Goal: Task Accomplishment & Management: Manage account settings

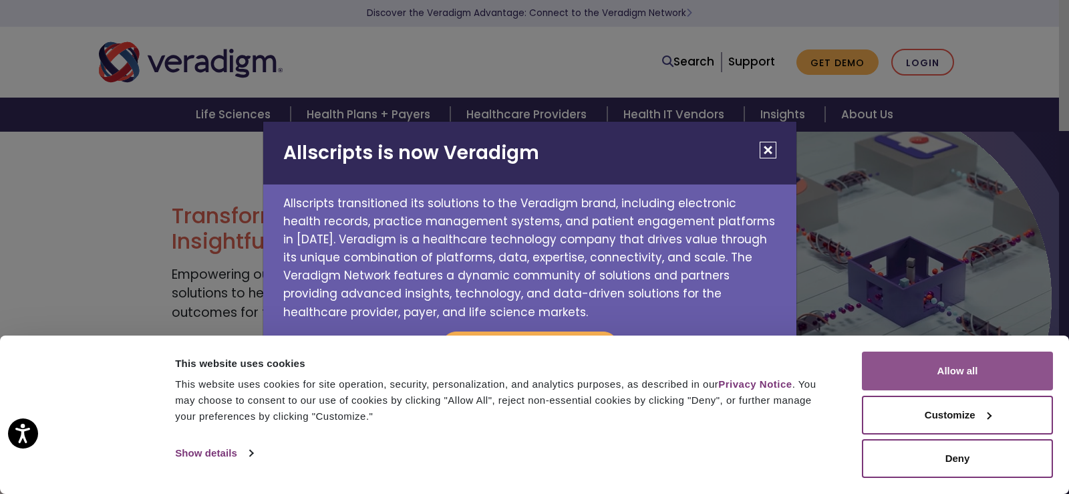
click at [958, 372] on button "Allow all" at bounding box center [956, 370] width 191 height 39
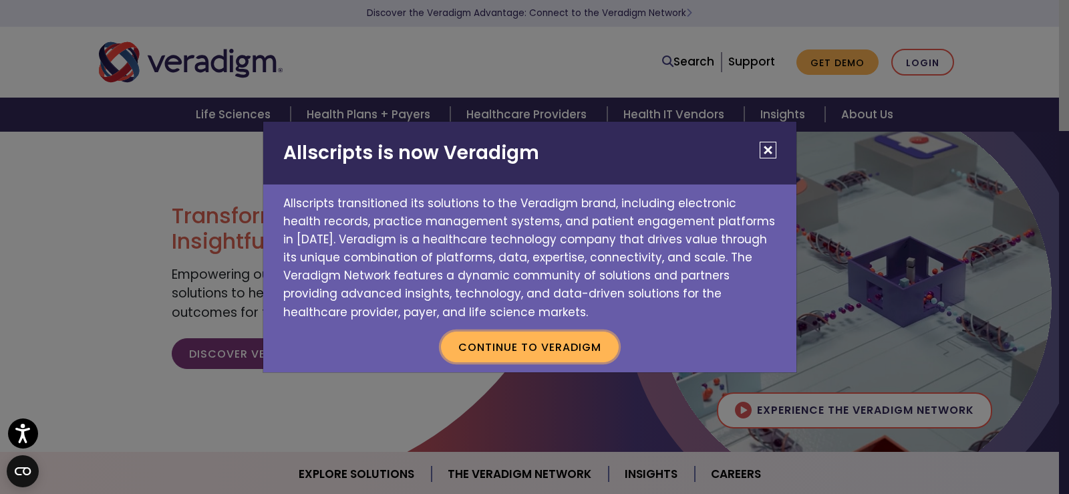
click at [516, 344] on button "Continue to Veradigm" at bounding box center [530, 346] width 178 height 31
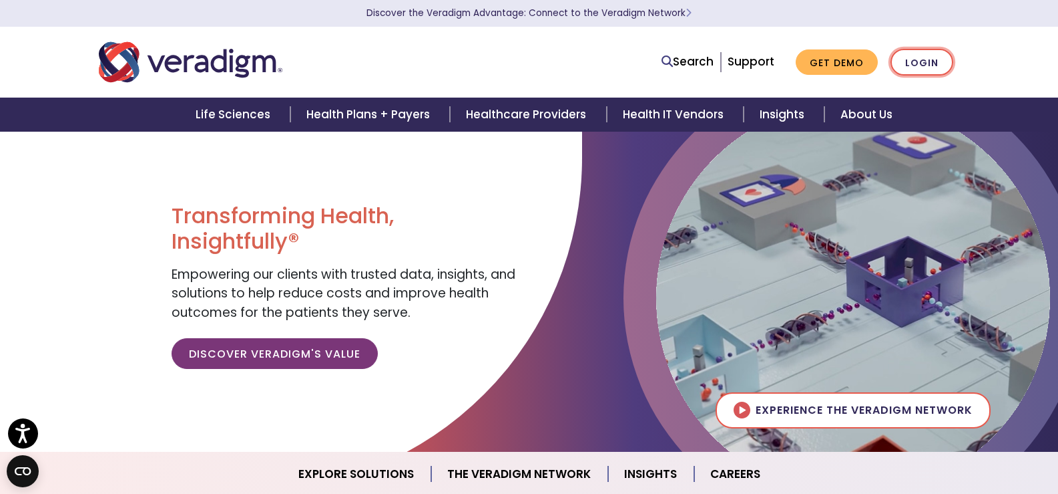
click at [926, 59] on link "Login" at bounding box center [922, 62] width 63 height 27
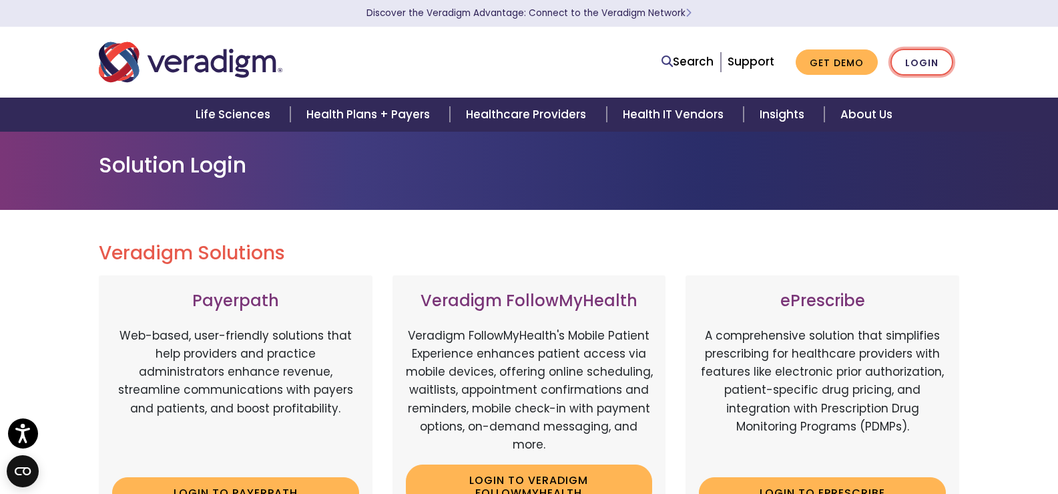
click at [921, 59] on link "Login" at bounding box center [922, 62] width 63 height 27
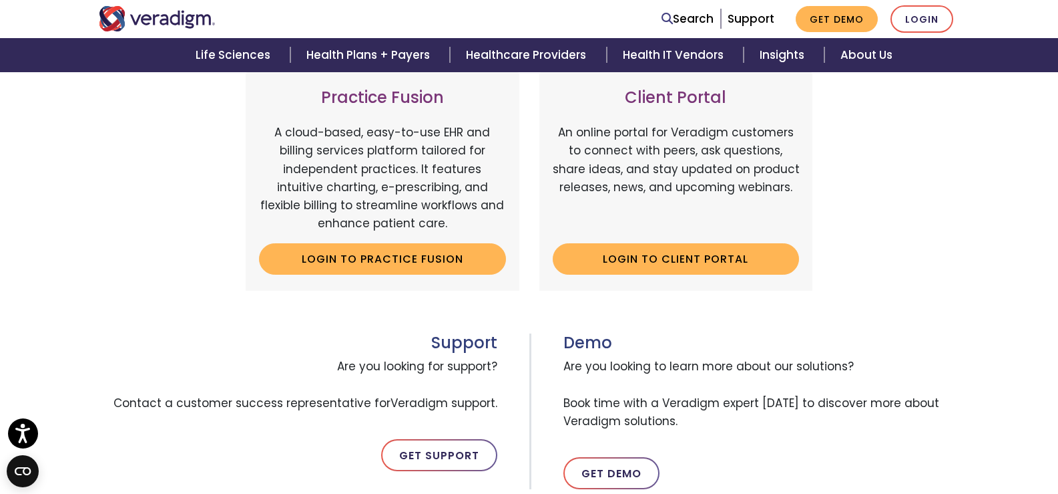
scroll to position [601, 0]
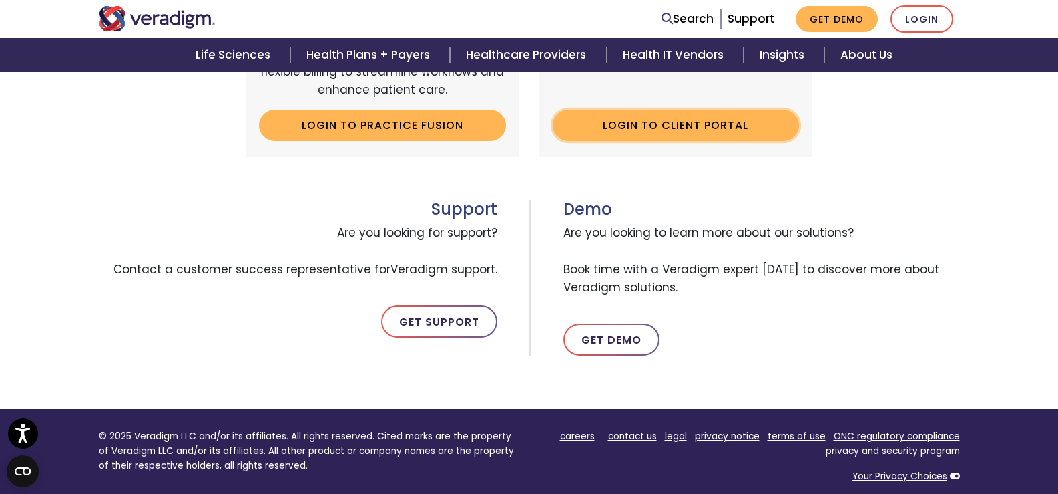
click at [687, 128] on link "Login to Client Portal" at bounding box center [676, 125] width 247 height 31
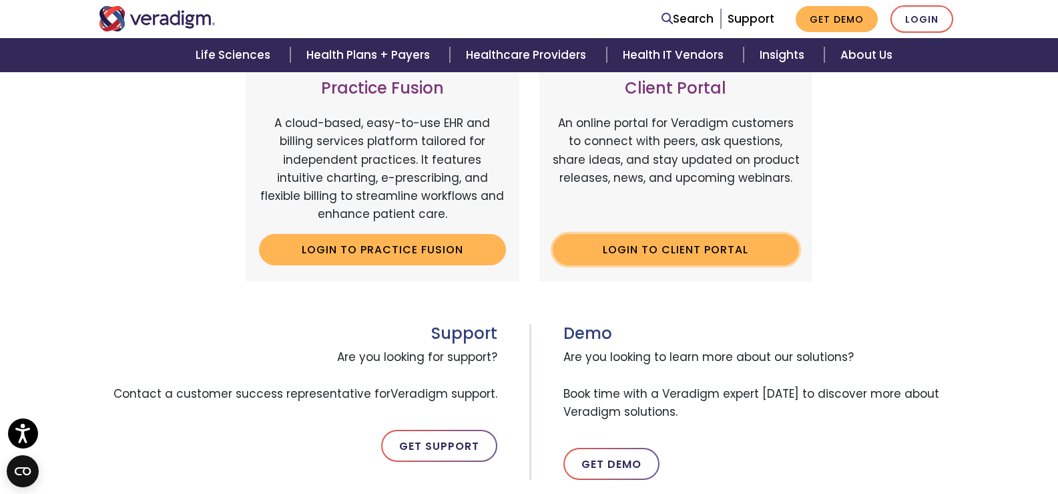
scroll to position [334, 0]
